Goal: Information Seeking & Learning: Learn about a topic

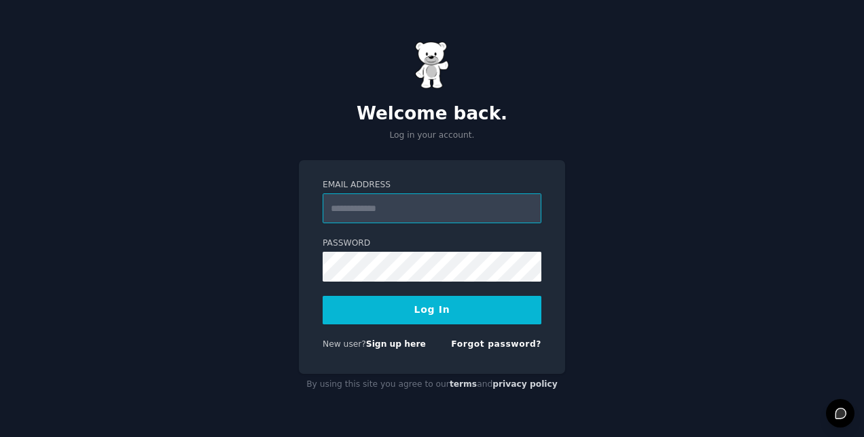
type input "**********"
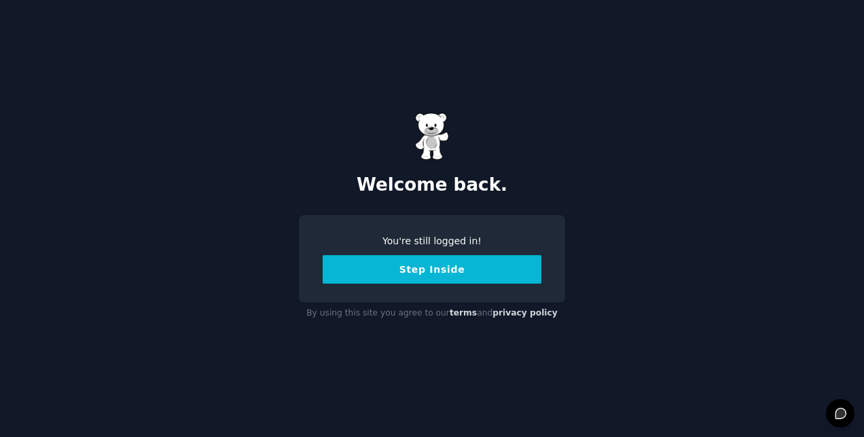
click at [461, 270] on button "Step Inside" at bounding box center [432, 269] width 219 height 29
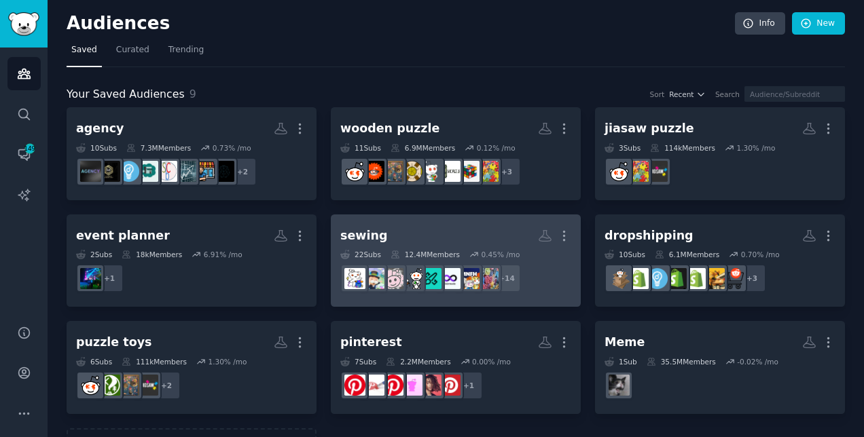
click at [448, 225] on h2 "sewing More" at bounding box center [455, 236] width 231 height 24
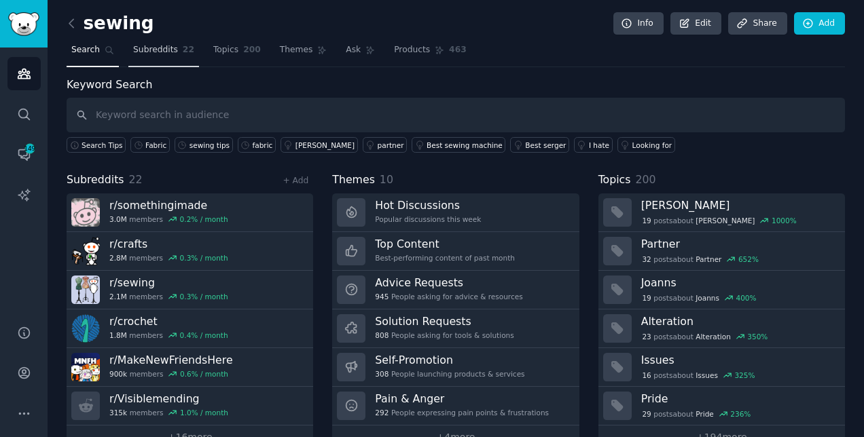
click at [168, 48] on span "Subreddits" at bounding box center [155, 50] width 45 height 12
